Goal: Information Seeking & Learning: Learn about a topic

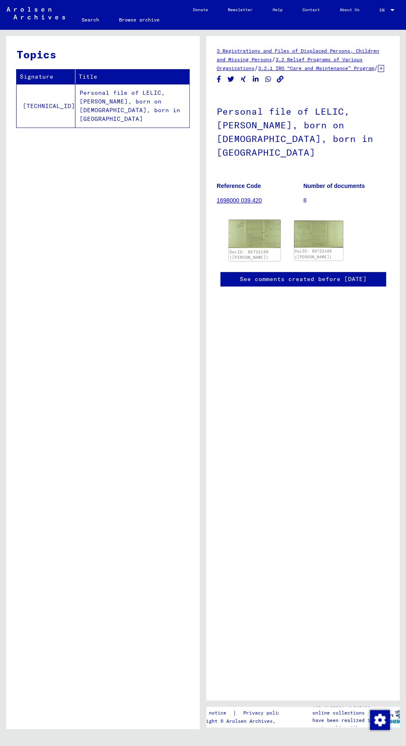
click at [275, 236] on img at bounding box center [253, 234] width 51 height 28
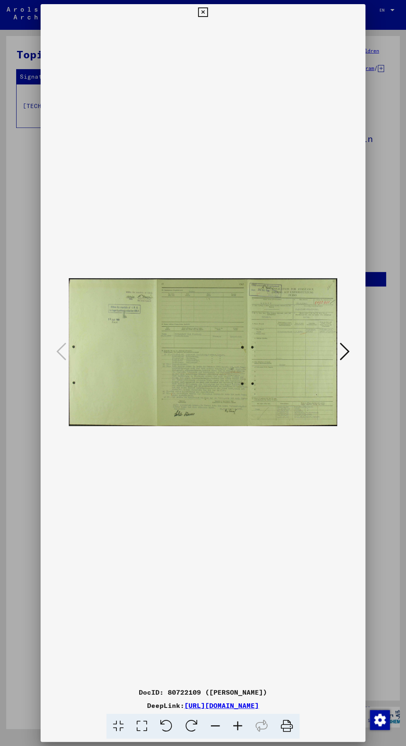
click at [226, 359] on img at bounding box center [203, 352] width 268 height 663
click at [347, 354] on icon at bounding box center [344, 351] width 10 height 20
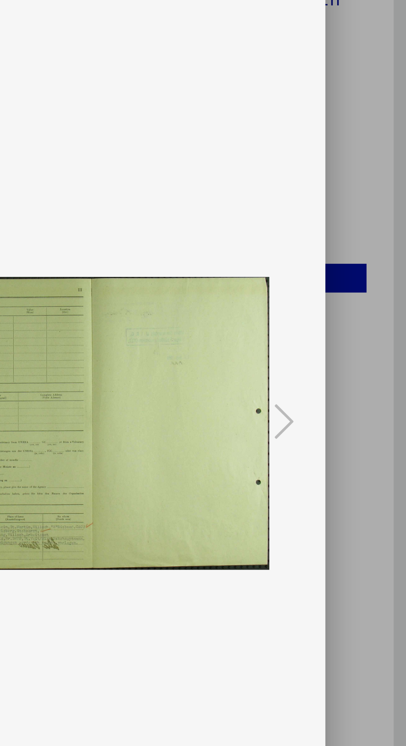
click at [385, 322] on div at bounding box center [203, 373] width 406 height 746
